Goal: Task Accomplishment & Management: Manage account settings

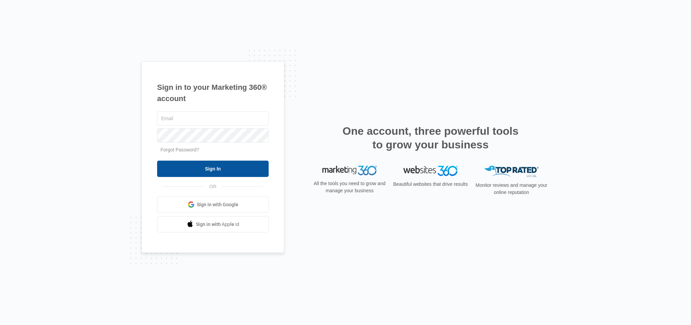
type input "[EMAIL_ADDRESS][DOMAIN_NAME]"
click at [170, 168] on input "Sign In" at bounding box center [213, 169] width 112 height 16
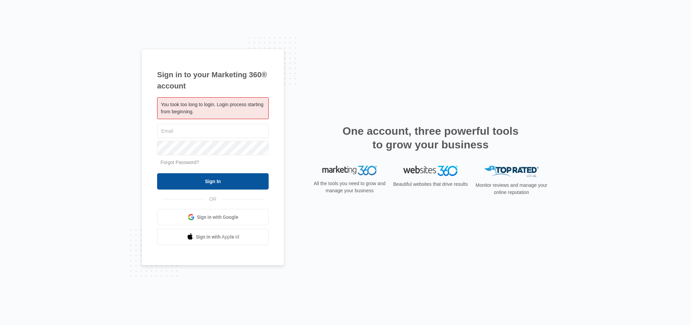
type input "[EMAIL_ADDRESS][DOMAIN_NAME]"
click at [194, 183] on input "Sign In" at bounding box center [213, 181] width 112 height 16
